Goal: Task Accomplishment & Management: Complete application form

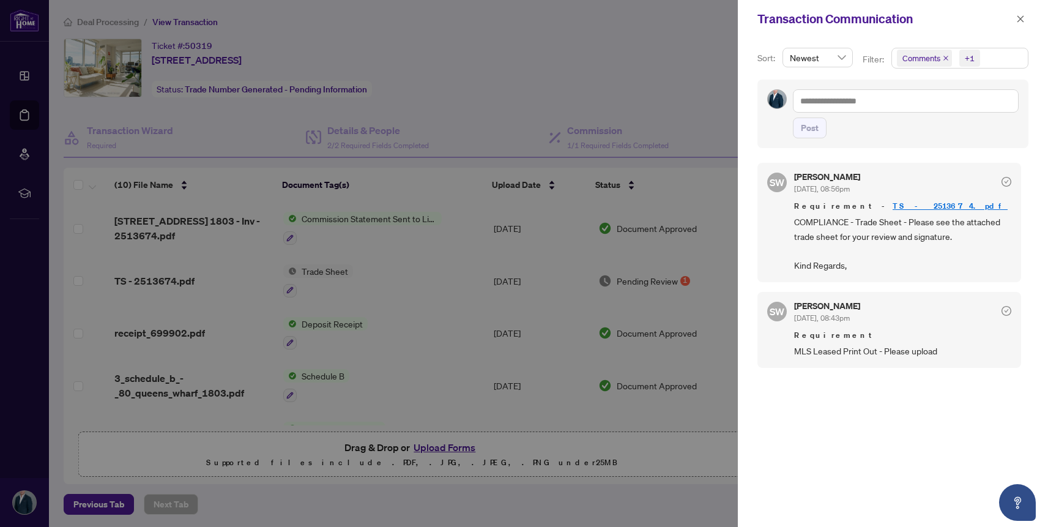
click at [345, 109] on div at bounding box center [524, 263] width 1048 height 527
click at [1028, 20] on button "button" at bounding box center [1020, 19] width 16 height 15
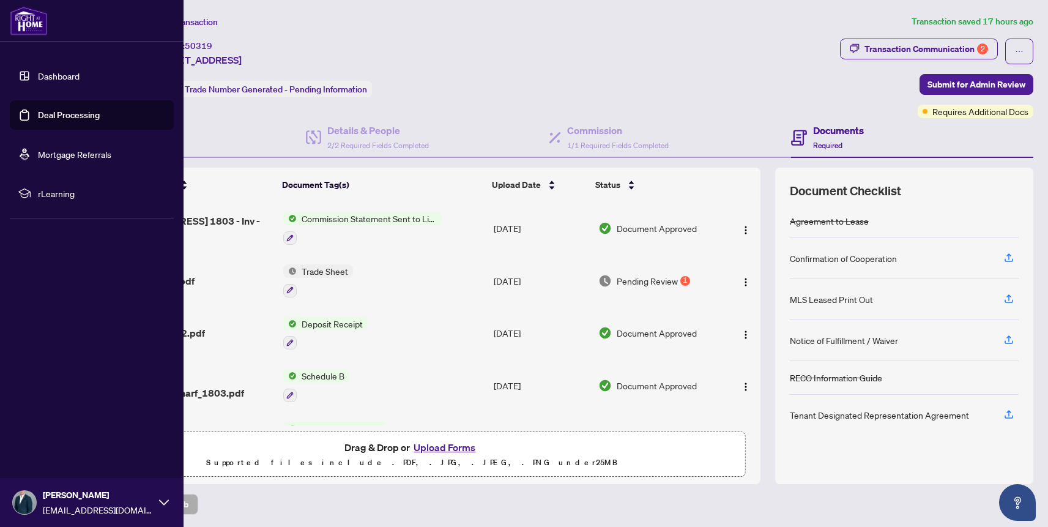
click at [60, 81] on link "Dashboard" at bounding box center [59, 75] width 42 height 11
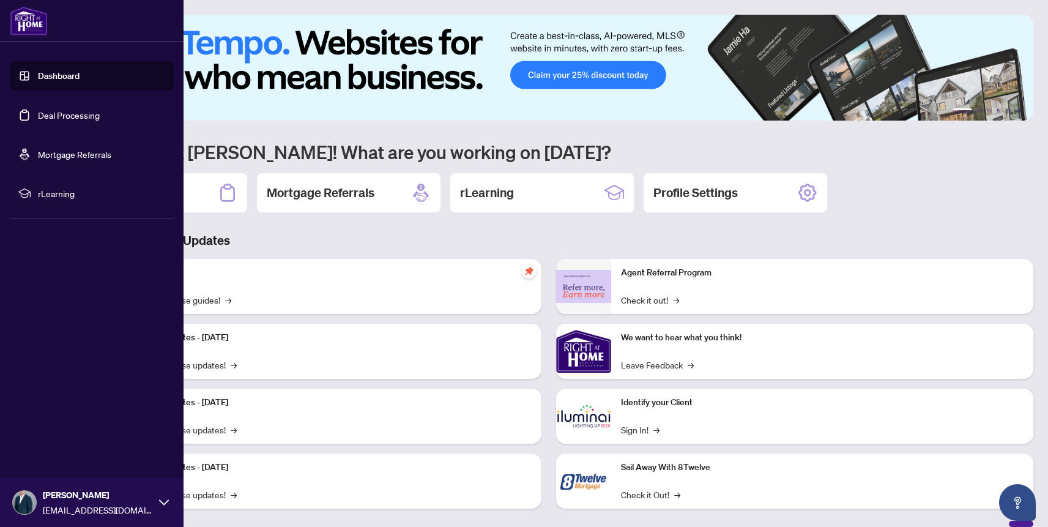
click at [61, 112] on link "Deal Processing" at bounding box center [69, 114] width 62 height 11
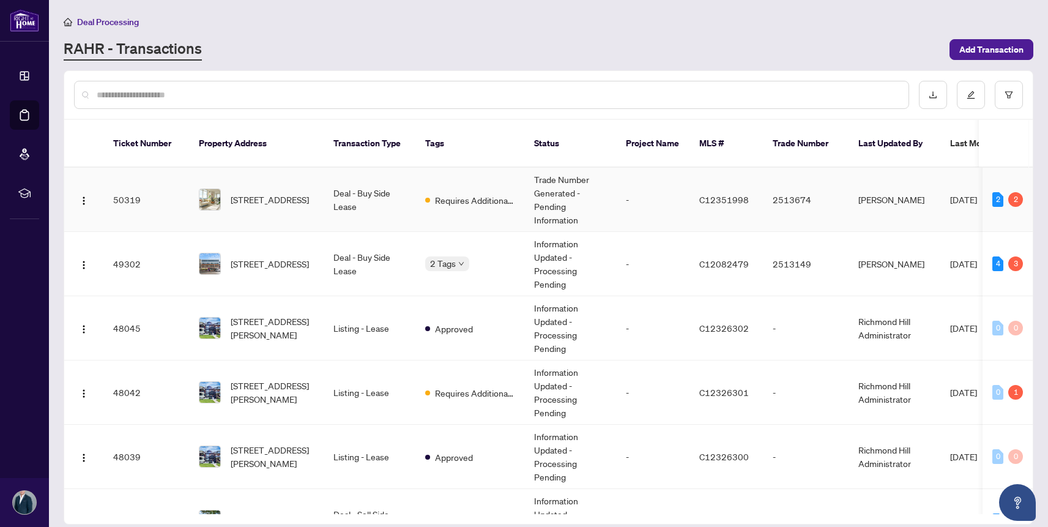
click at [155, 188] on td "50319" at bounding box center [146, 200] width 86 height 64
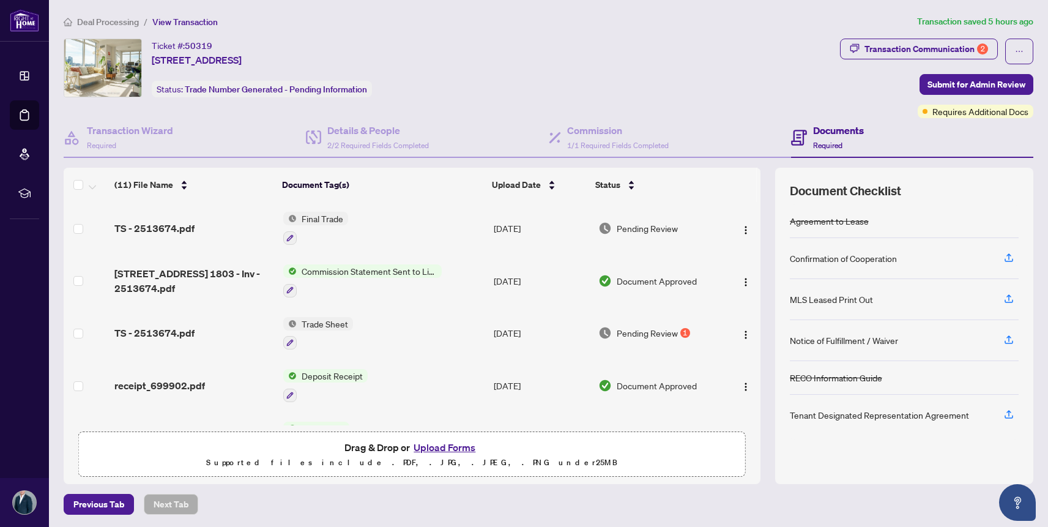
click at [434, 442] on button "Upload Forms" at bounding box center [444, 447] width 69 height 16
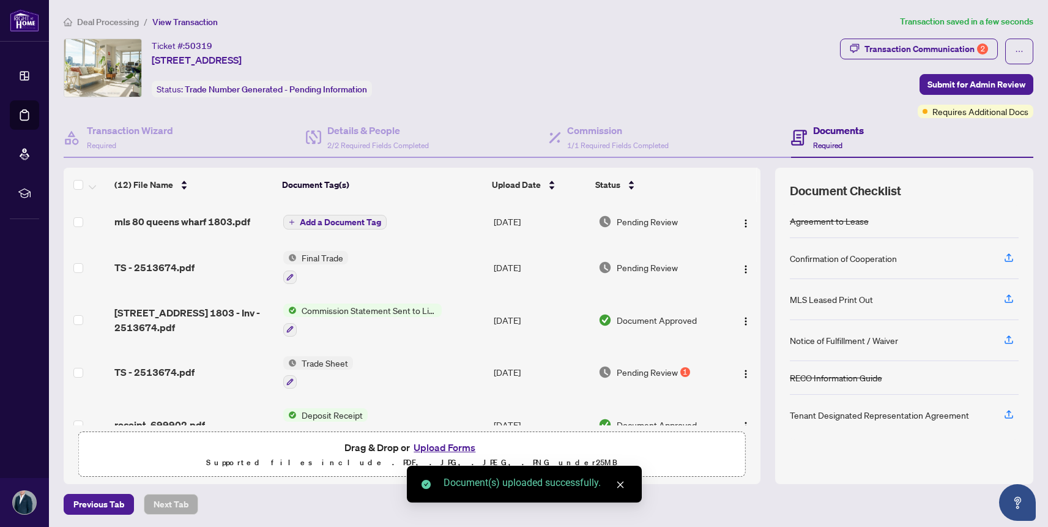
click at [332, 218] on span "Add a Document Tag" at bounding box center [340, 222] width 81 height 9
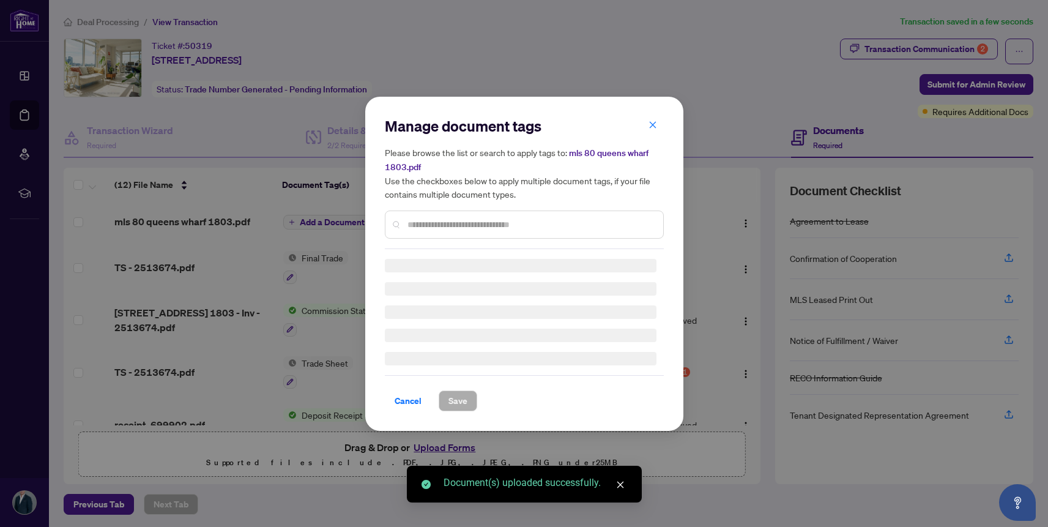
click at [460, 218] on div "Manage document tags Please browse the list or search to apply tags to: mls 80 …" at bounding box center [524, 182] width 279 height 133
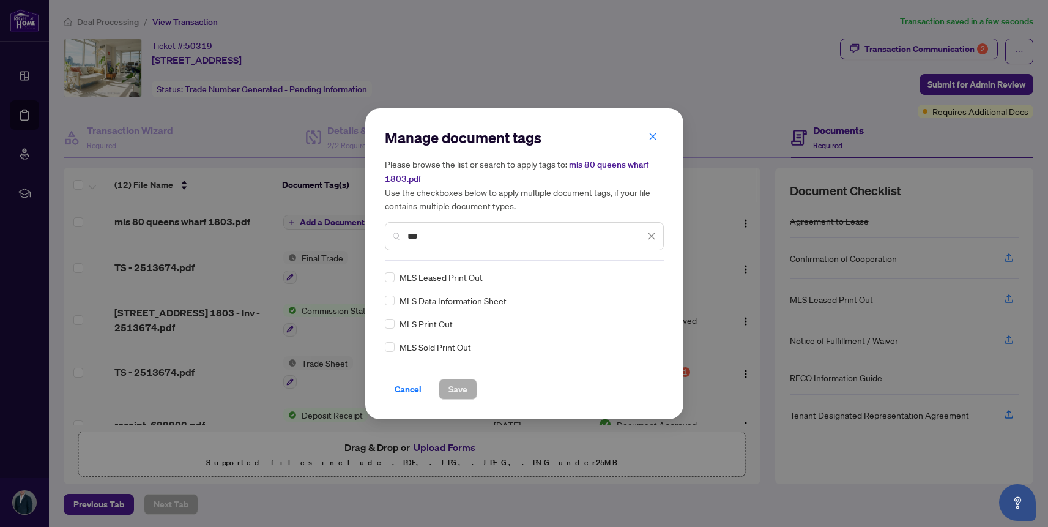
type input "***"
click at [465, 379] on span "Save" at bounding box center [457, 389] width 19 height 20
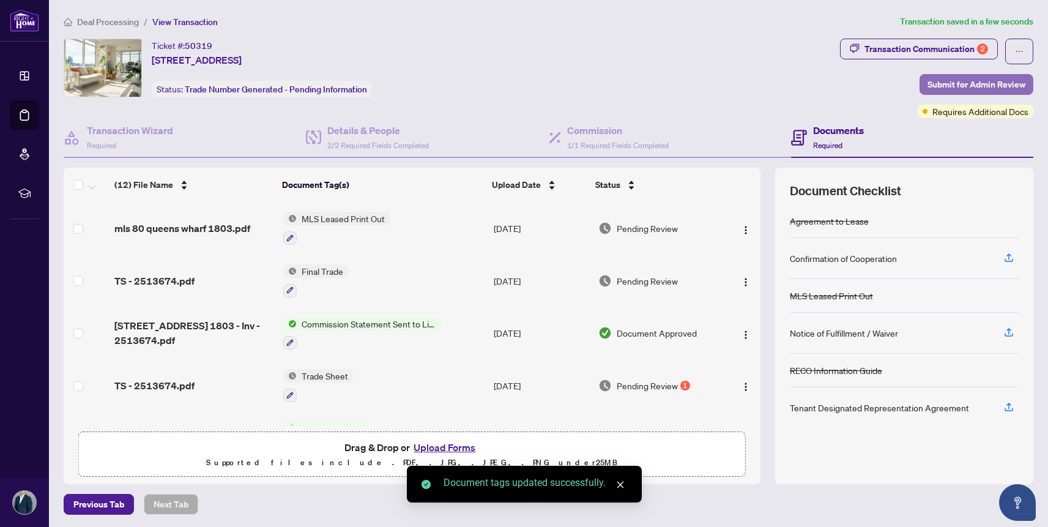
click at [952, 89] on span "Submit for Admin Review" at bounding box center [976, 85] width 98 height 20
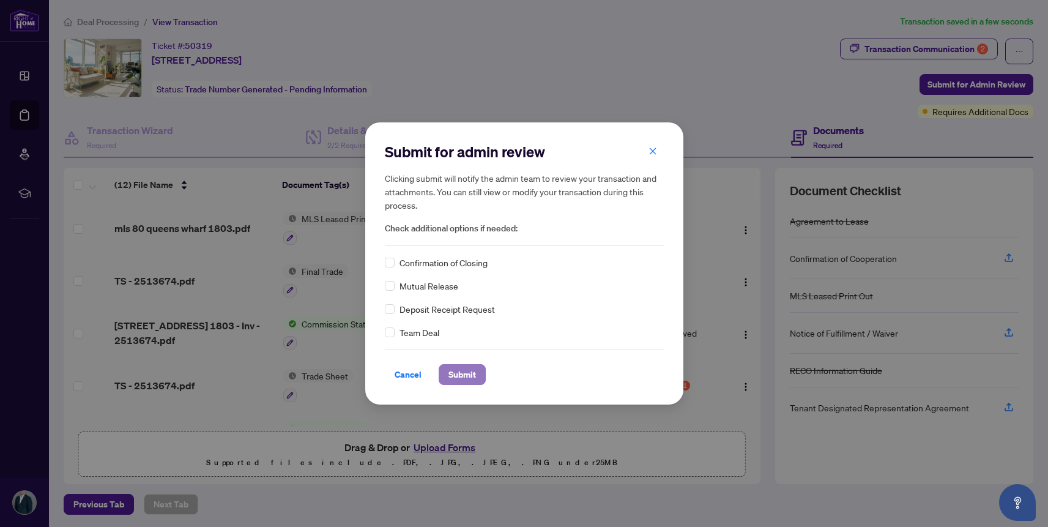
click at [459, 371] on span "Submit" at bounding box center [462, 375] width 28 height 20
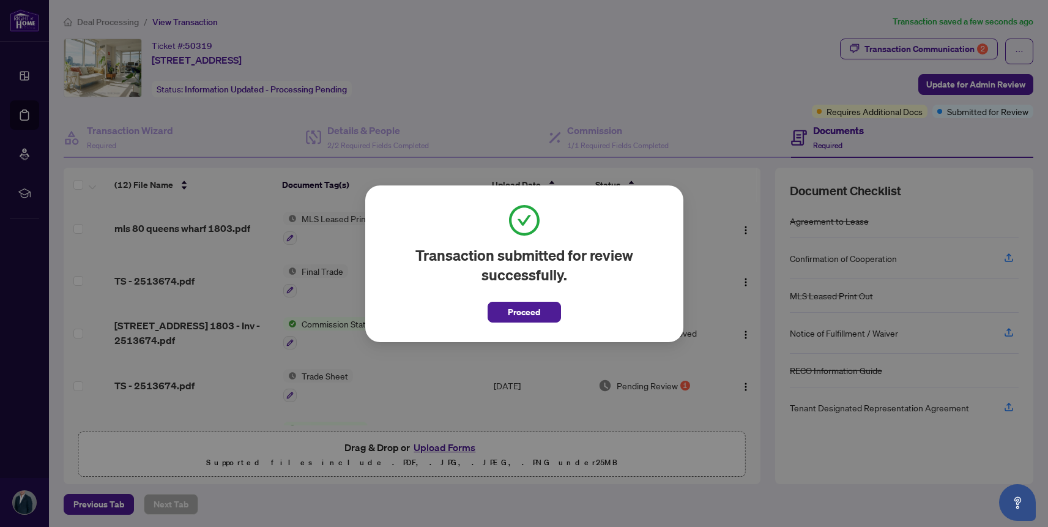
drag, startPoint x: 530, startPoint y: 315, endPoint x: 473, endPoint y: 292, distance: 61.5
click at [530, 315] on span "Proceed" at bounding box center [524, 312] width 32 height 20
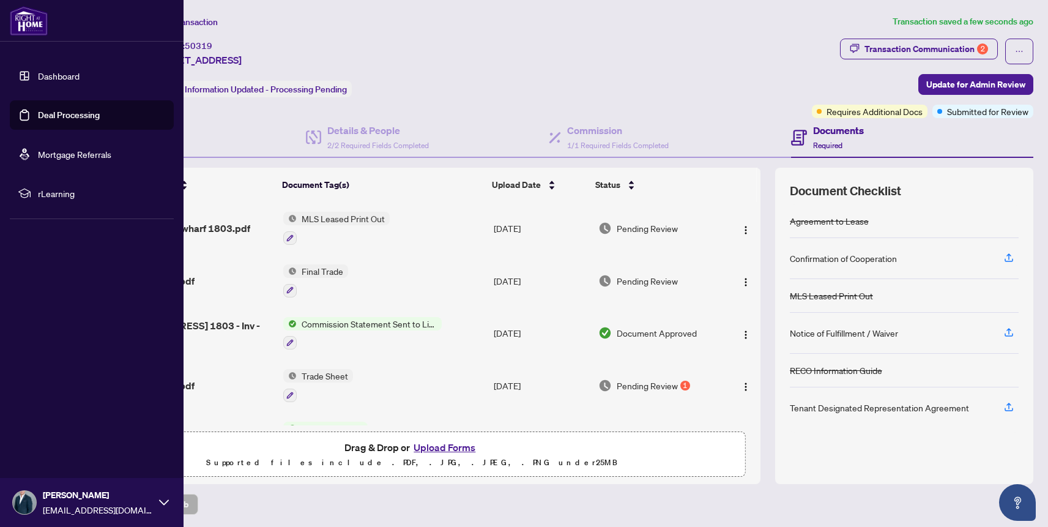
click at [76, 130] on ul "Dashboard Deal Processing Mortgage Referrals rLearning" at bounding box center [92, 134] width 164 height 147
click at [87, 121] on link "Deal Processing" at bounding box center [69, 114] width 62 height 11
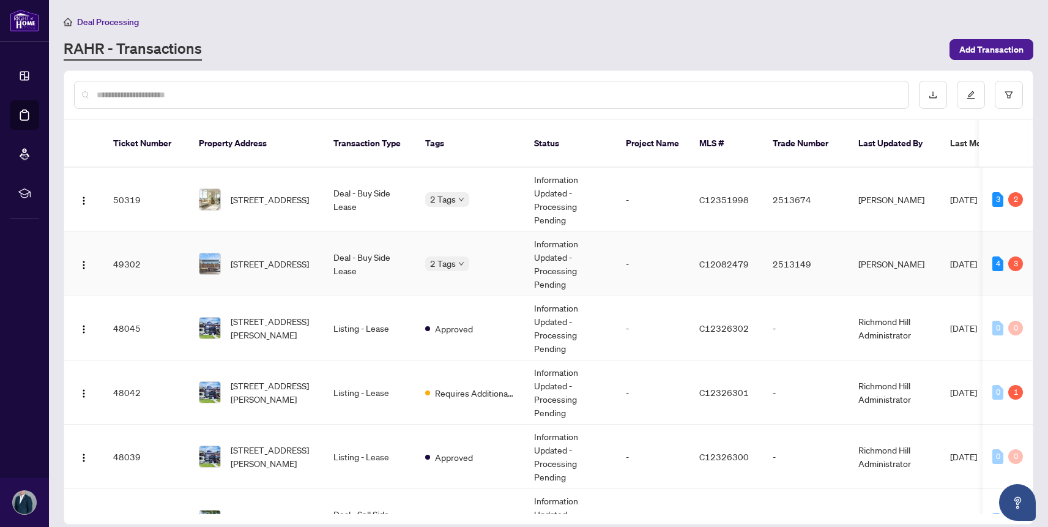
click at [309, 257] on span "[STREET_ADDRESS]" at bounding box center [270, 263] width 78 height 13
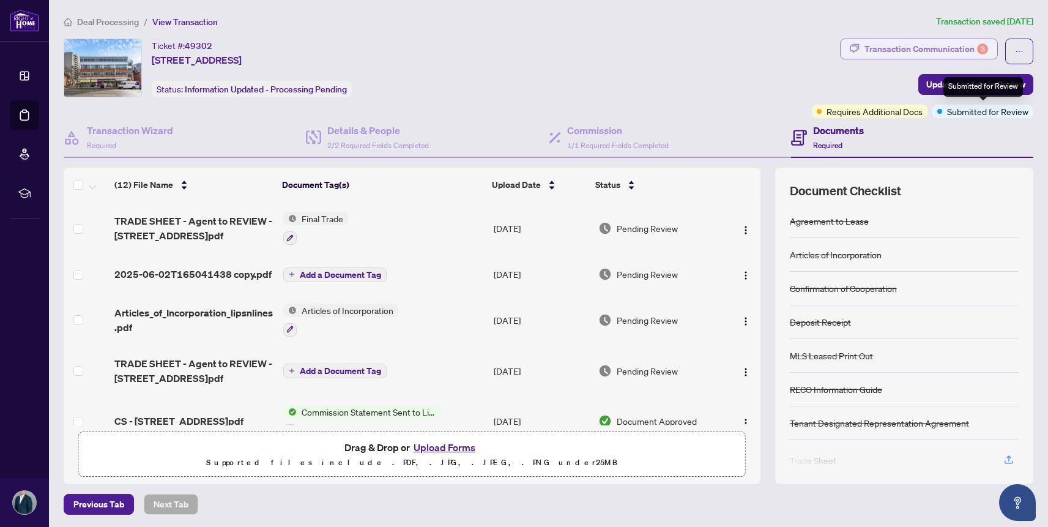
click at [932, 56] on div "Transaction Communication 3" at bounding box center [926, 49] width 124 height 20
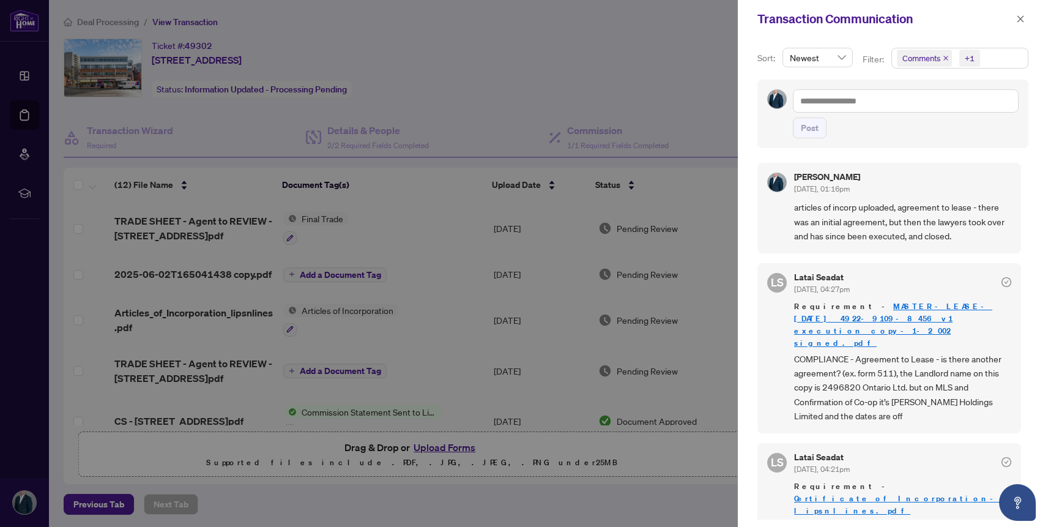
click at [1015, 21] on button "button" at bounding box center [1020, 19] width 16 height 15
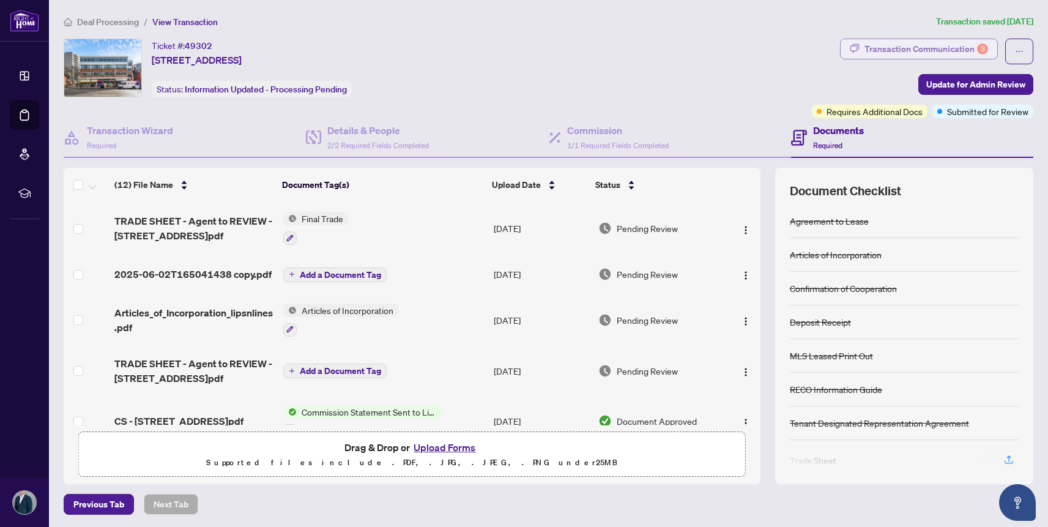
click at [965, 53] on div "Transaction Communication 3" at bounding box center [926, 49] width 124 height 20
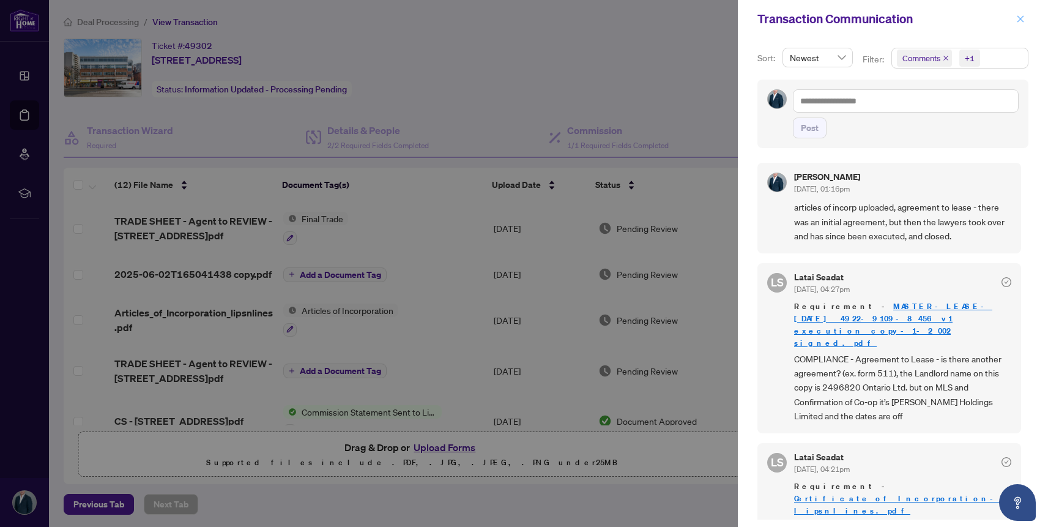
click at [1018, 20] on icon "close" at bounding box center [1020, 19] width 9 height 9
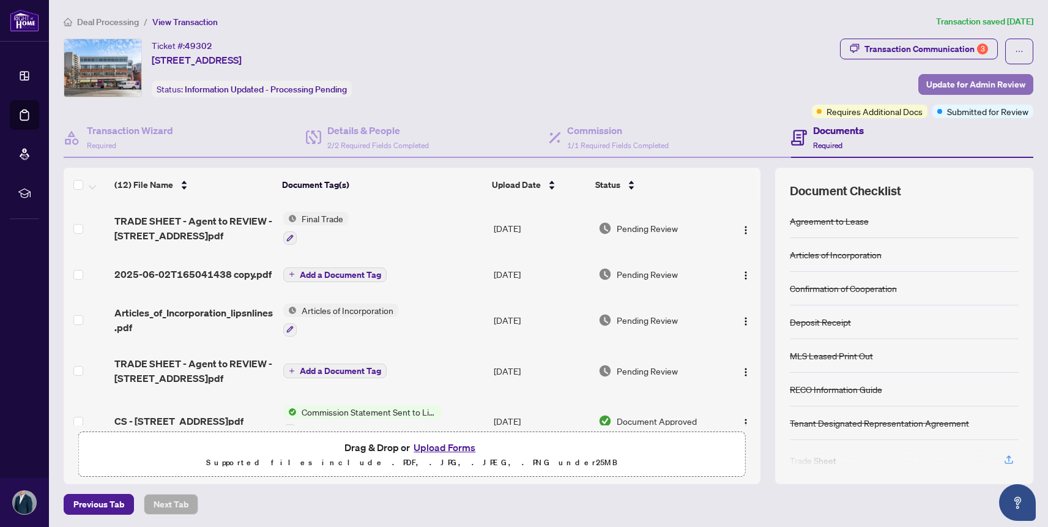
click at [977, 86] on span "Update for Admin Review" at bounding box center [975, 85] width 99 height 20
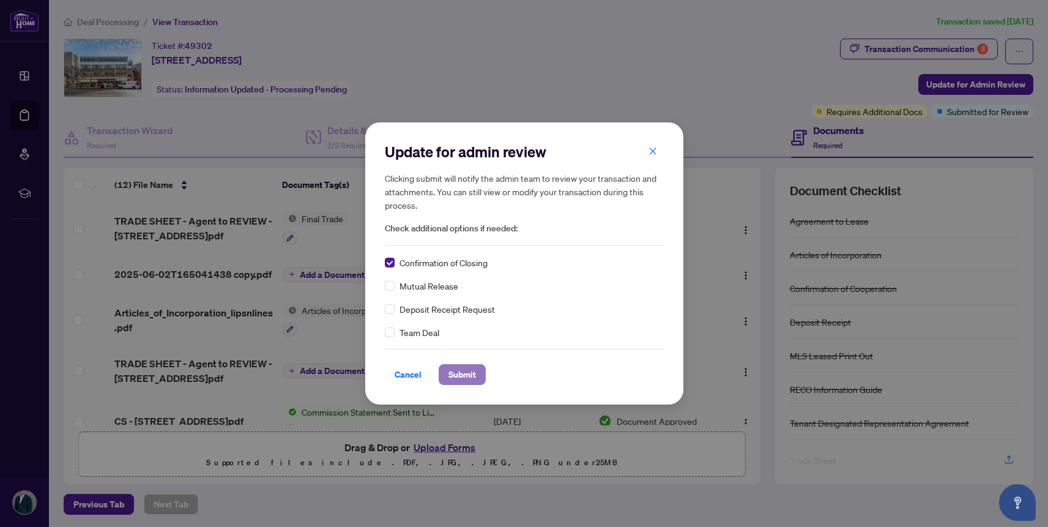
click at [465, 383] on span "Submit" at bounding box center [462, 375] width 28 height 20
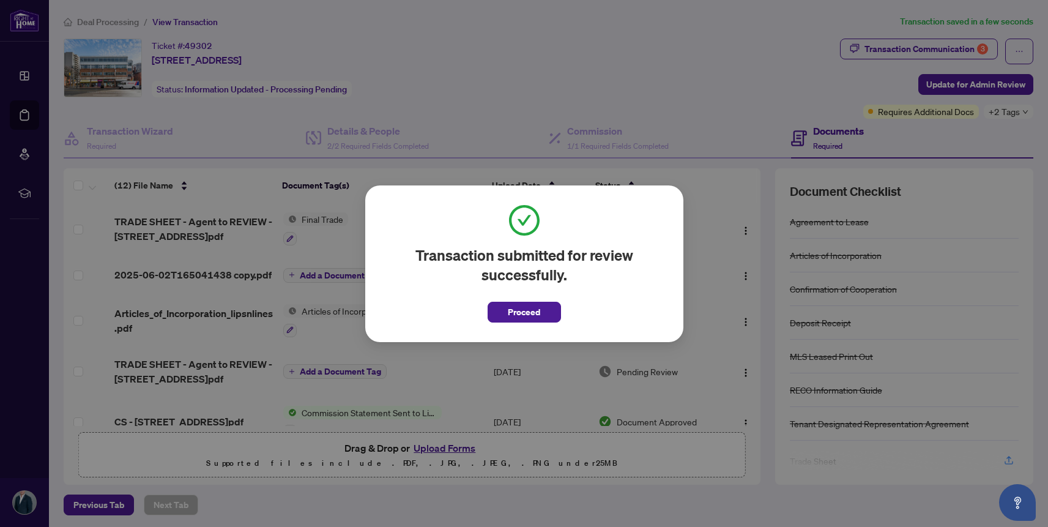
click at [527, 312] on span "Proceed" at bounding box center [524, 312] width 32 height 20
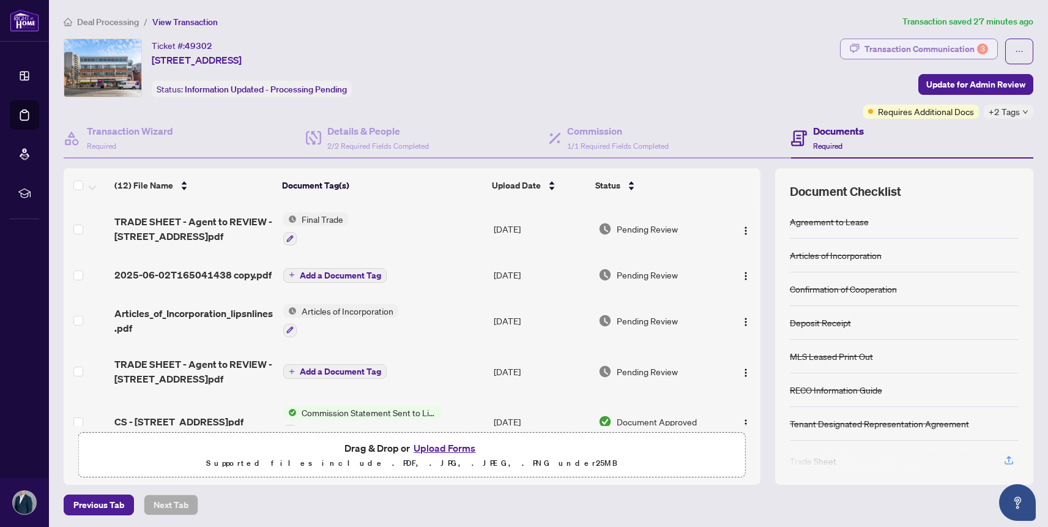
click at [923, 48] on div "Transaction Communication 3" at bounding box center [926, 49] width 124 height 20
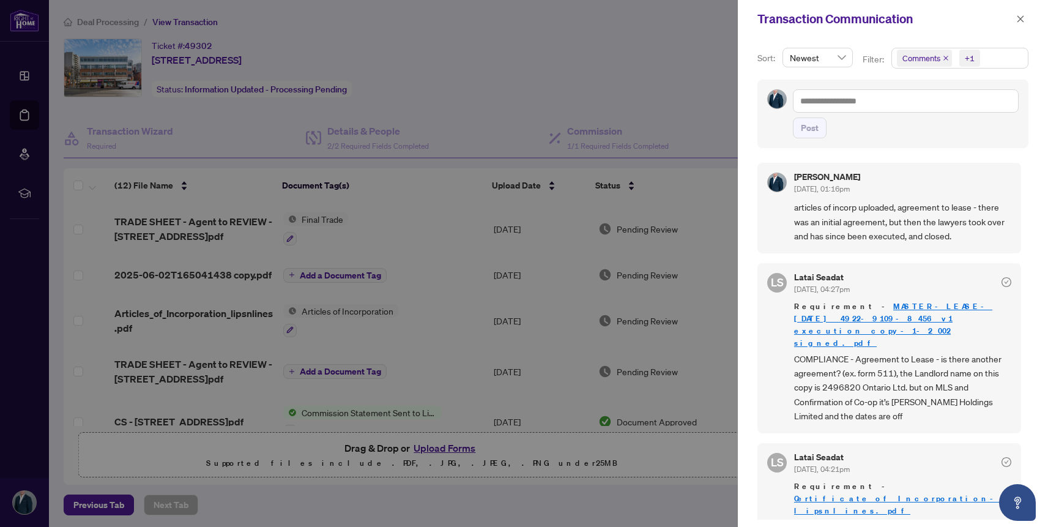
click at [1030, 21] on div "Transaction Communication" at bounding box center [893, 19] width 310 height 38
click at [1021, 21] on icon "close" at bounding box center [1020, 19] width 9 height 9
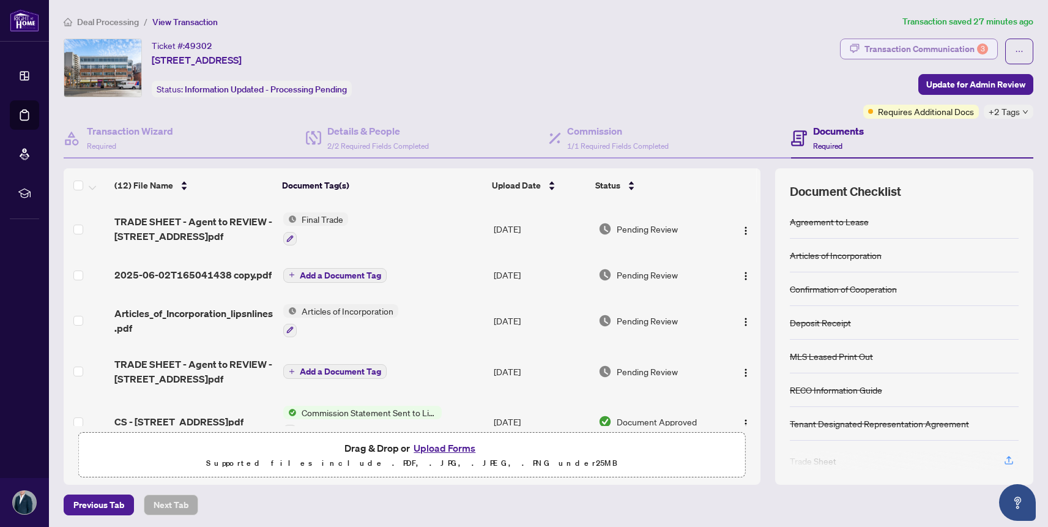
click at [856, 50] on icon "button" at bounding box center [854, 47] width 9 height 9
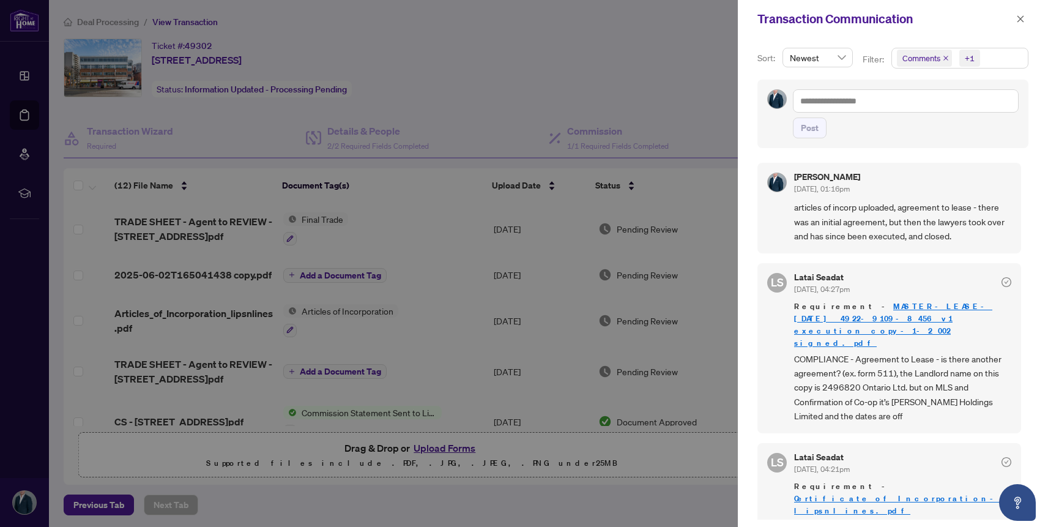
click at [947, 60] on icon "close" at bounding box center [946, 58] width 6 height 6
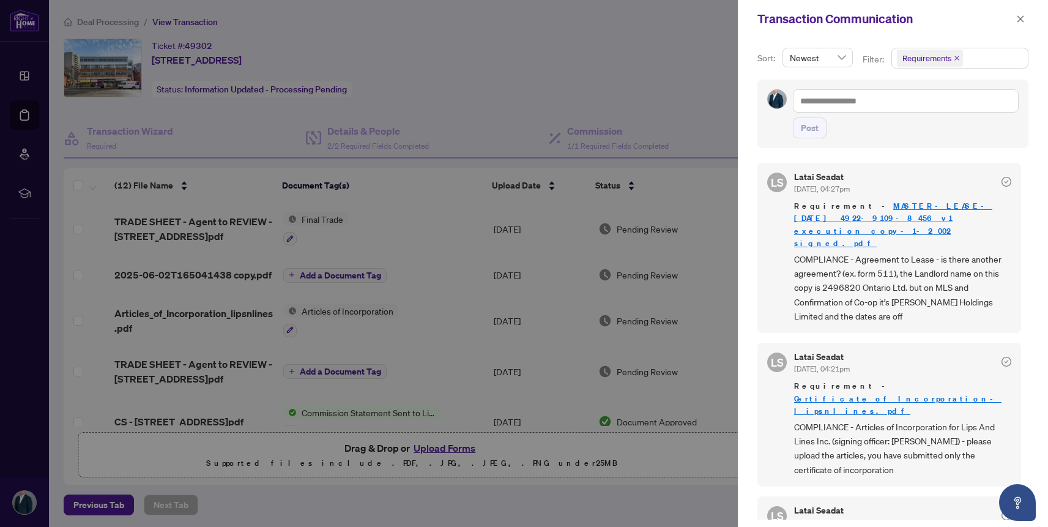
click at [954, 60] on icon "close" at bounding box center [956, 58] width 5 height 5
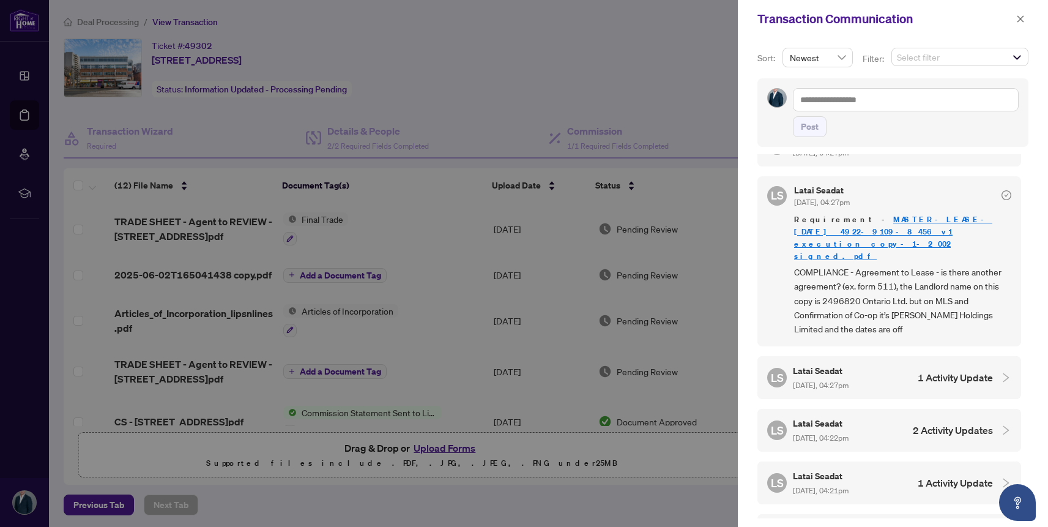
scroll to position [851, 0]
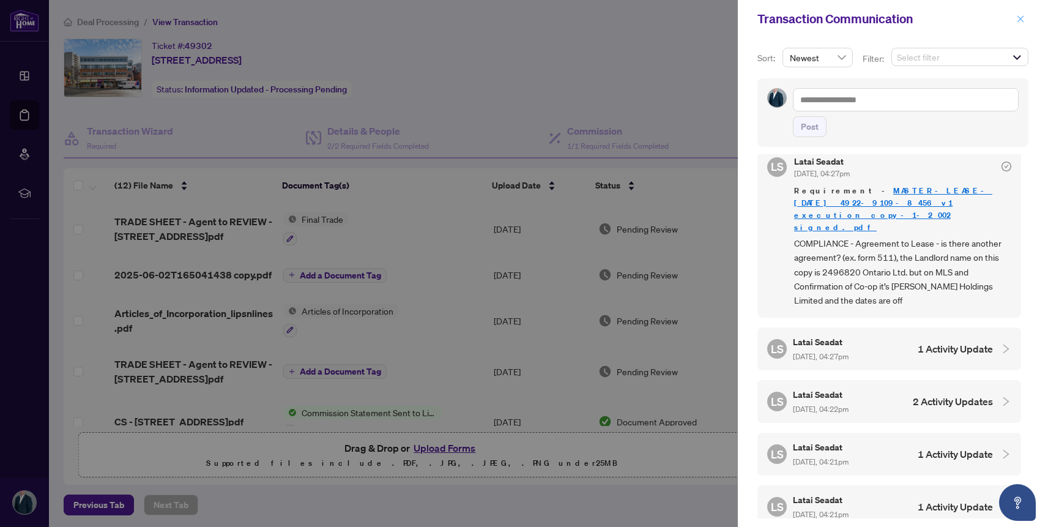
click at [1026, 16] on button "button" at bounding box center [1020, 19] width 16 height 15
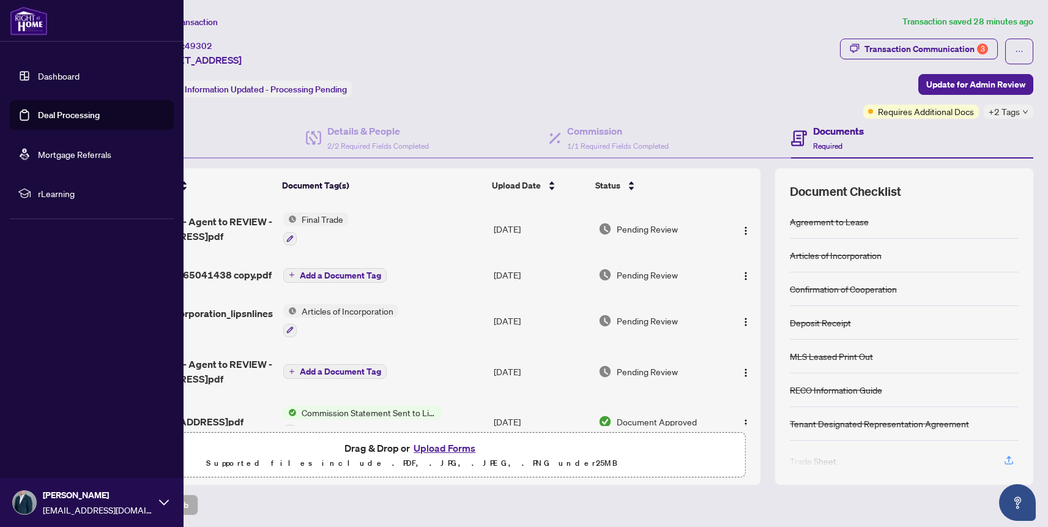
click at [42, 121] on link "Deal Processing" at bounding box center [69, 114] width 62 height 11
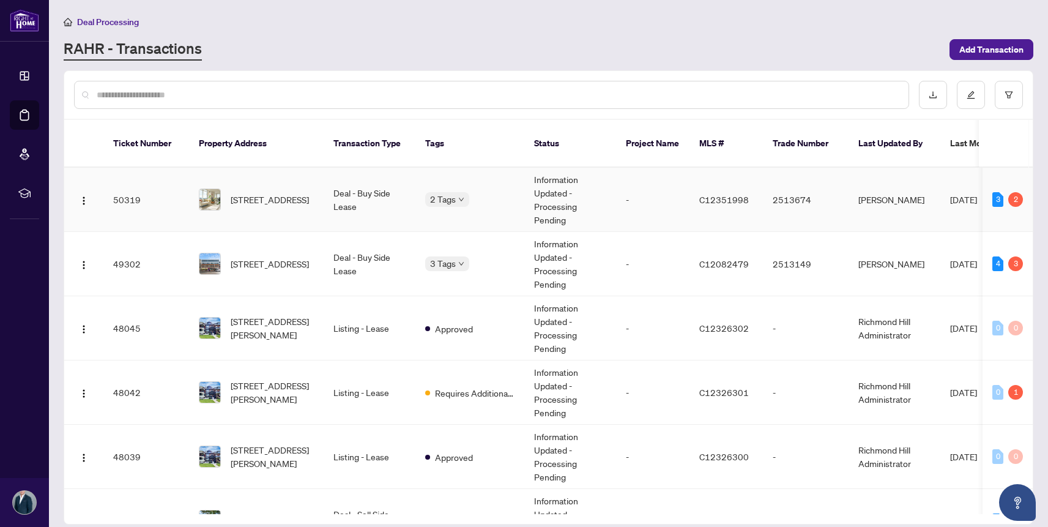
scroll to position [2, 0]
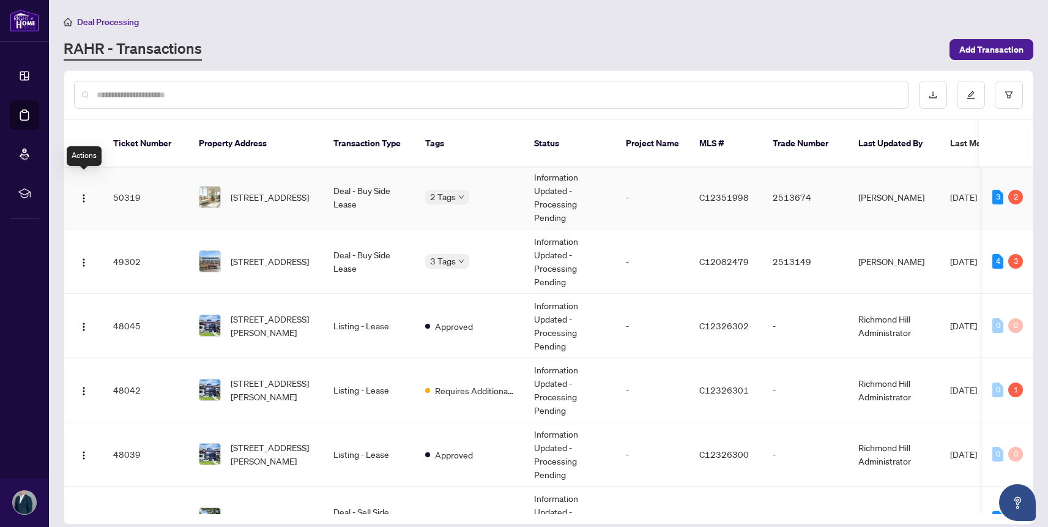
click at [142, 187] on td "50319" at bounding box center [146, 197] width 86 height 64
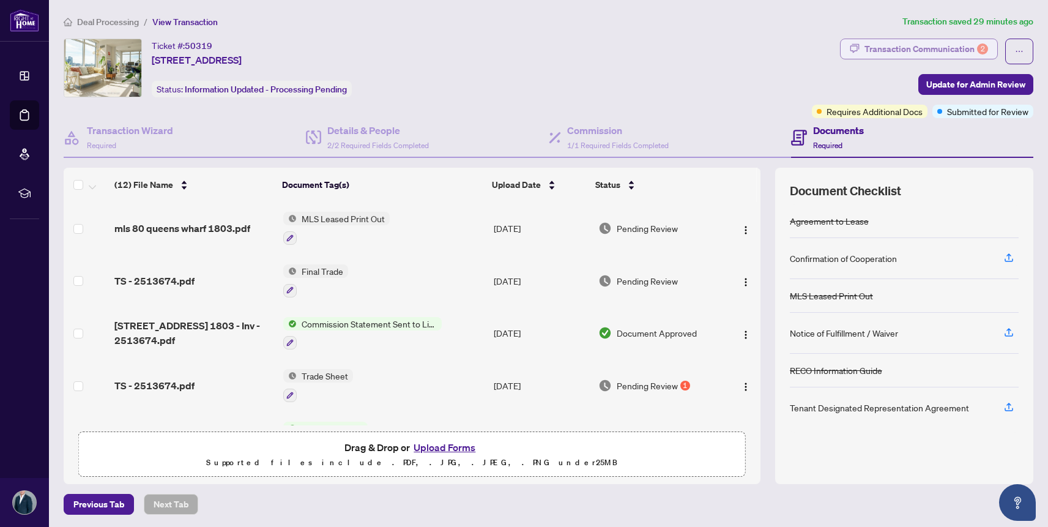
click at [895, 54] on div "Transaction Communication 2" at bounding box center [926, 49] width 124 height 20
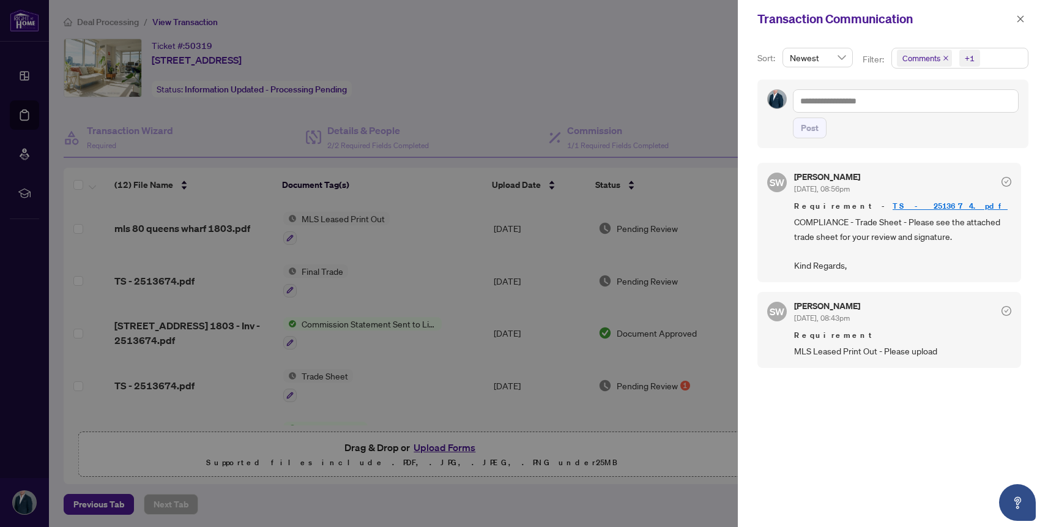
click at [1016, 16] on icon "close" at bounding box center [1020, 19] width 9 height 9
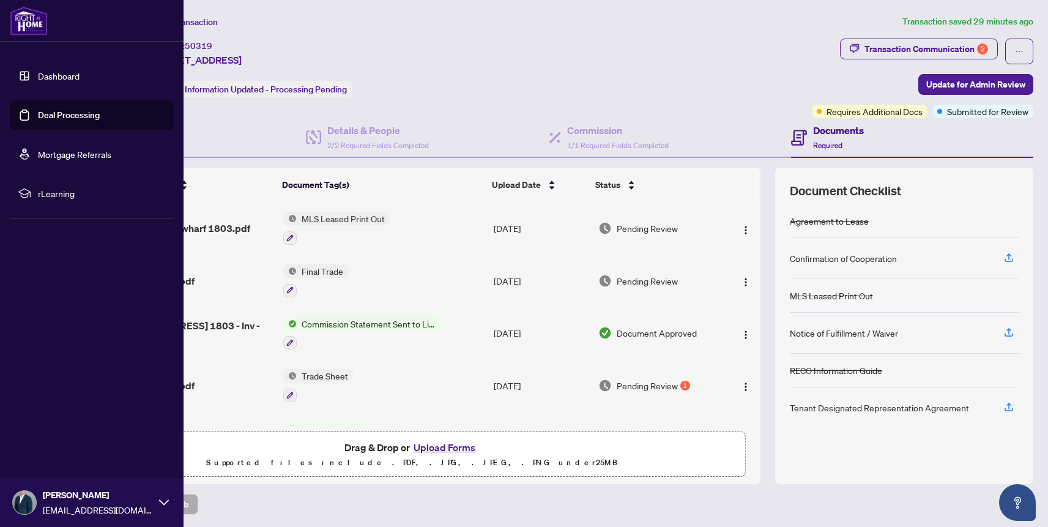
click at [64, 75] on link "Dashboard" at bounding box center [59, 75] width 42 height 11
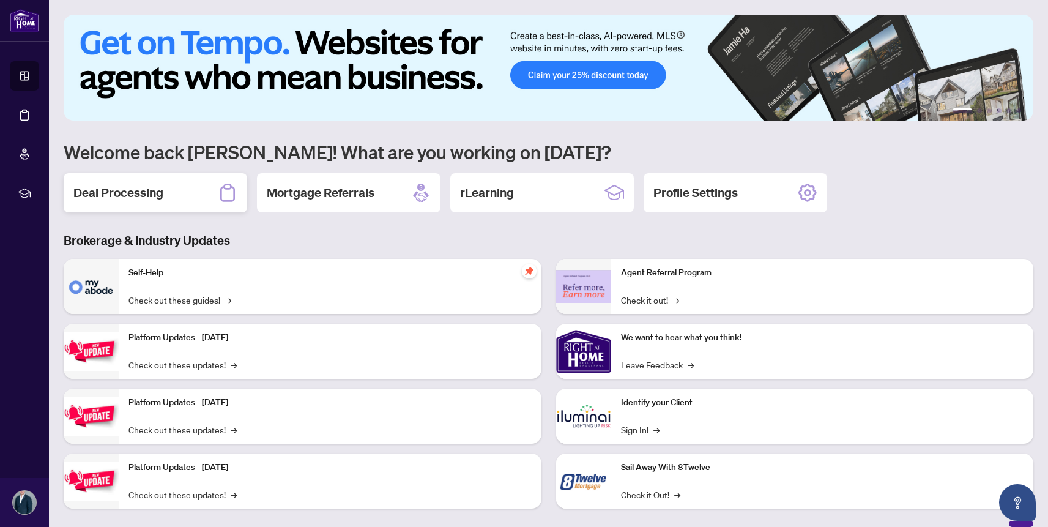
click at [151, 194] on h2 "Deal Processing" at bounding box center [118, 192] width 90 height 17
